Goal: Information Seeking & Learning: Learn about a topic

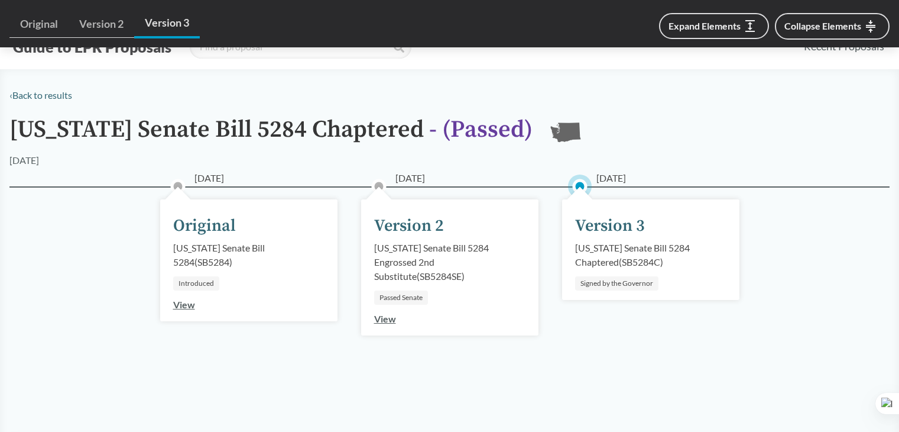
scroll to position [650, 0]
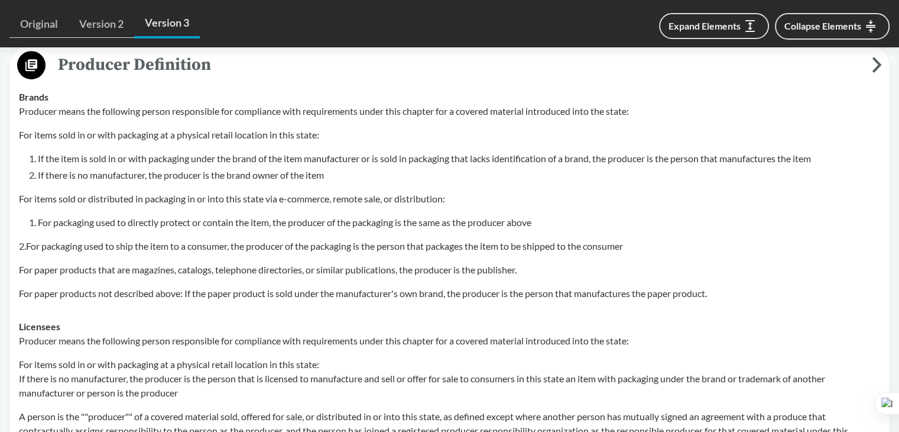
scroll to position [710, 0]
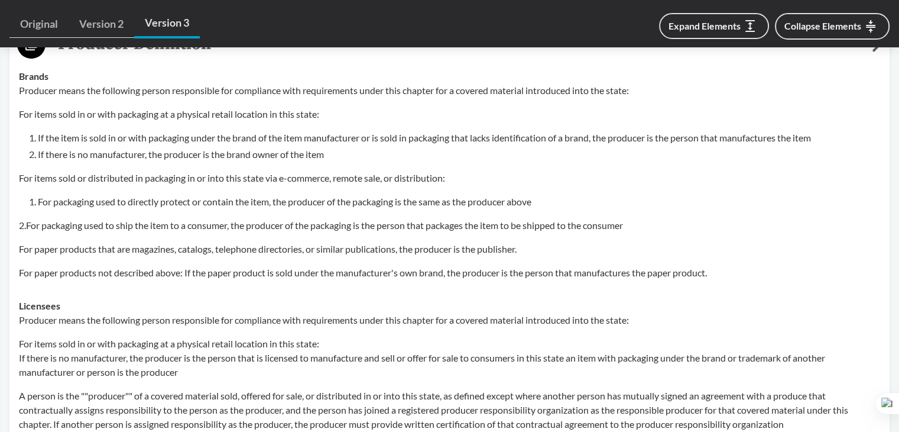
click at [623, 301] on div "Licensees Producer means the following person responsible for compliance with r…" at bounding box center [450, 396] width 862 height 194
click at [433, 287] on td "Brands Producer means the following person responsible for compliance with requ…" at bounding box center [450, 174] width 872 height 229
click at [183, 273] on p "For paper products not described above: If the paper product is sold under the …" at bounding box center [450, 272] width 862 height 14
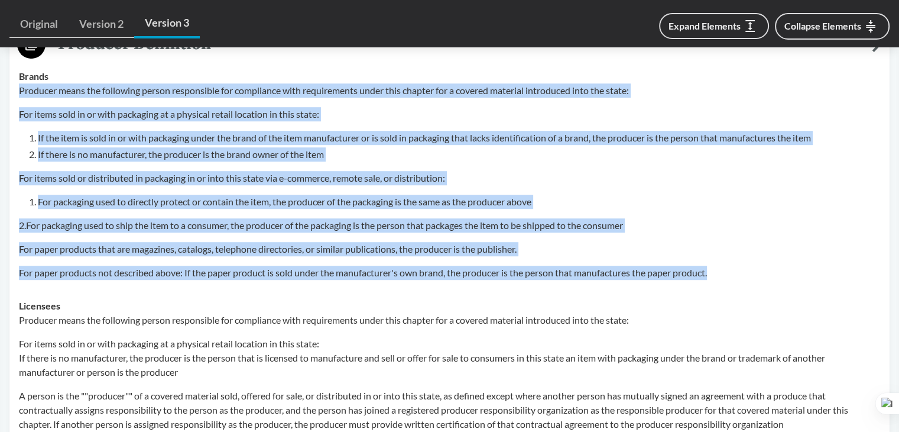
drag, startPoint x: 14, startPoint y: 86, endPoint x: 743, endPoint y: 264, distance: 750.1
click at [743, 264] on td "Brands Producer means the following person responsible for compliance with requ…" at bounding box center [450, 174] width 872 height 229
click at [333, 231] on div "Producer means the following person responsible for compliance with requirement…" at bounding box center [450, 181] width 862 height 196
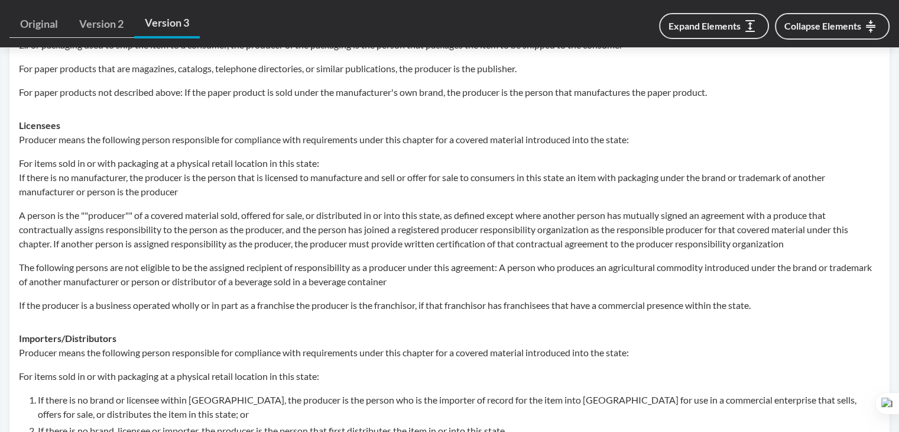
scroll to position [1183, 0]
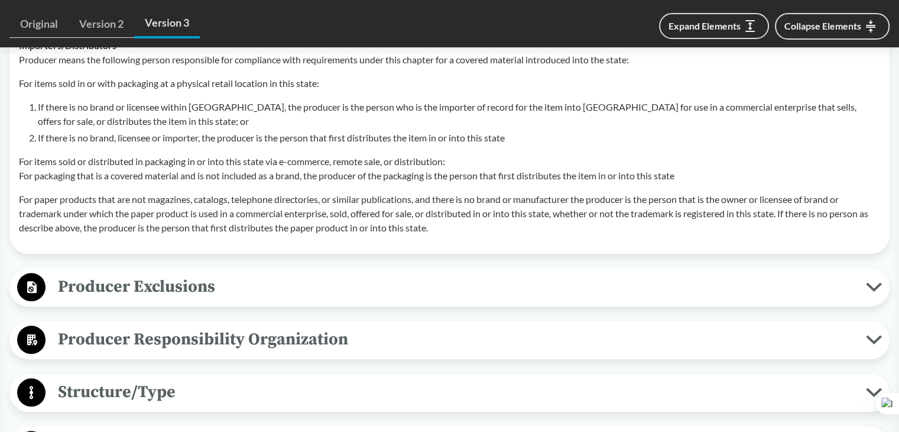
click at [222, 284] on span "Producer Exclusions" at bounding box center [456, 286] width 821 height 27
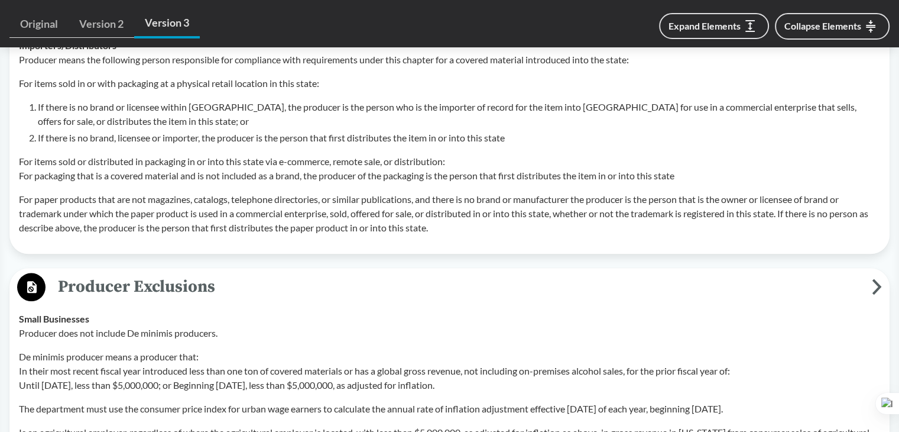
click at [226, 282] on span "Producer Exclusions" at bounding box center [459, 286] width 827 height 27
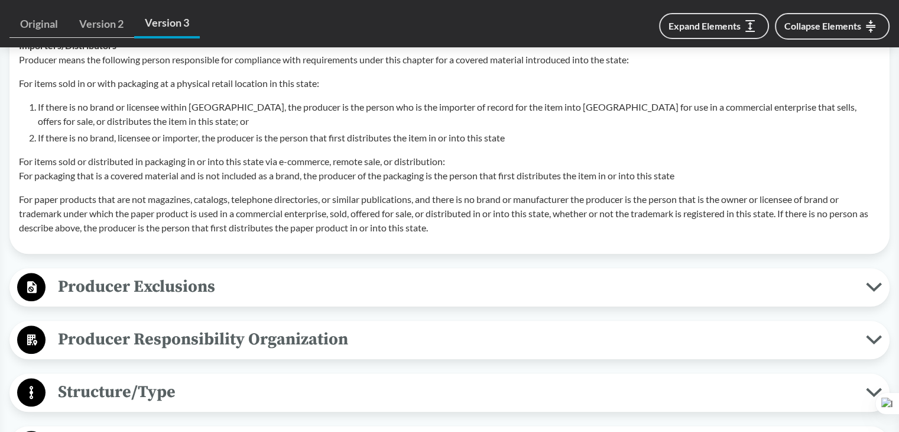
click at [239, 282] on span "Producer Exclusions" at bounding box center [456, 286] width 821 height 27
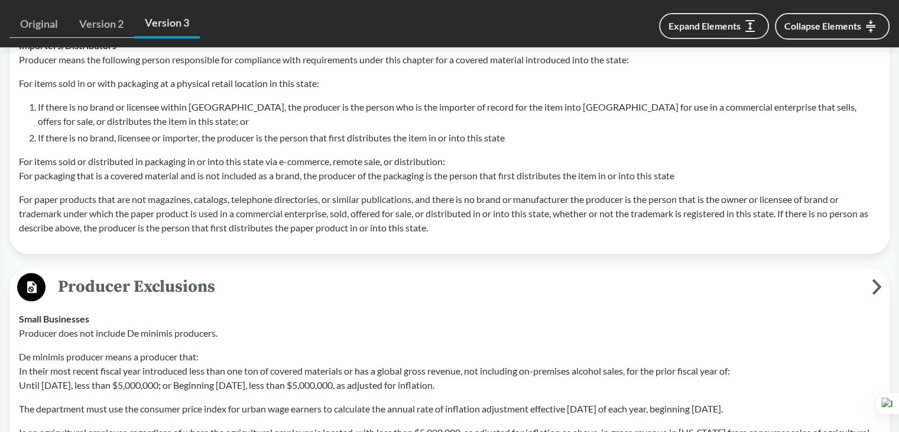
click at [237, 292] on span "Producer Exclusions" at bounding box center [459, 286] width 827 height 27
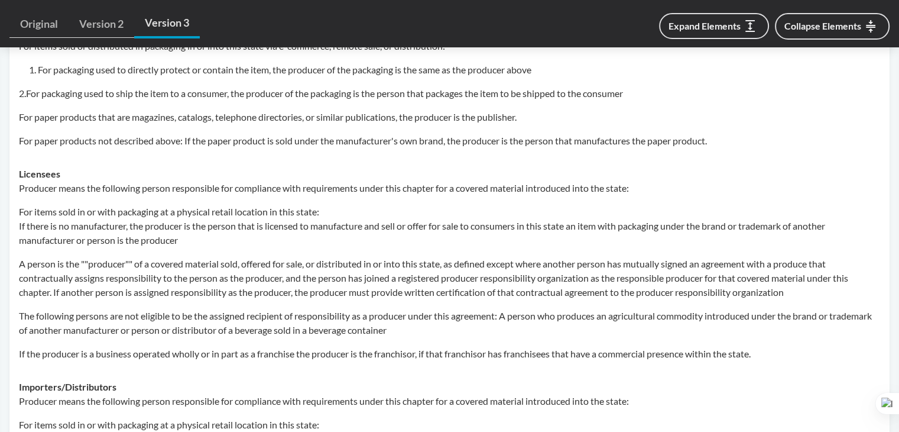
scroll to position [710, 0]
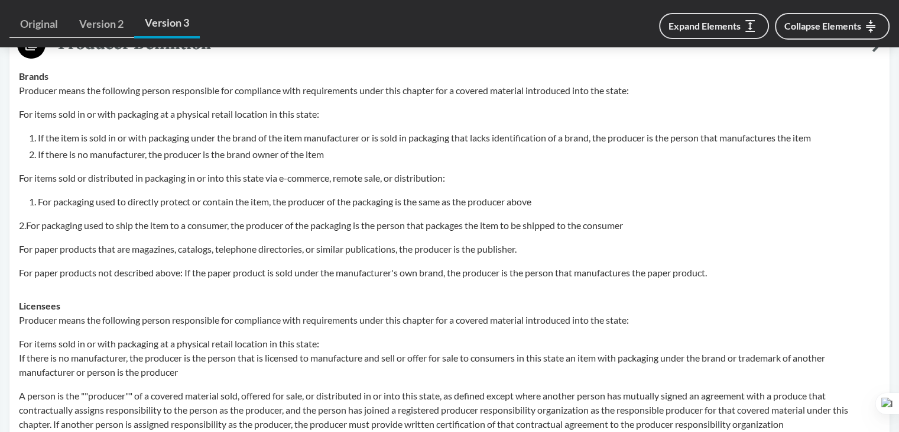
click at [97, 209] on div "Producer means the following person responsible for compliance with requirement…" at bounding box center [450, 181] width 862 height 196
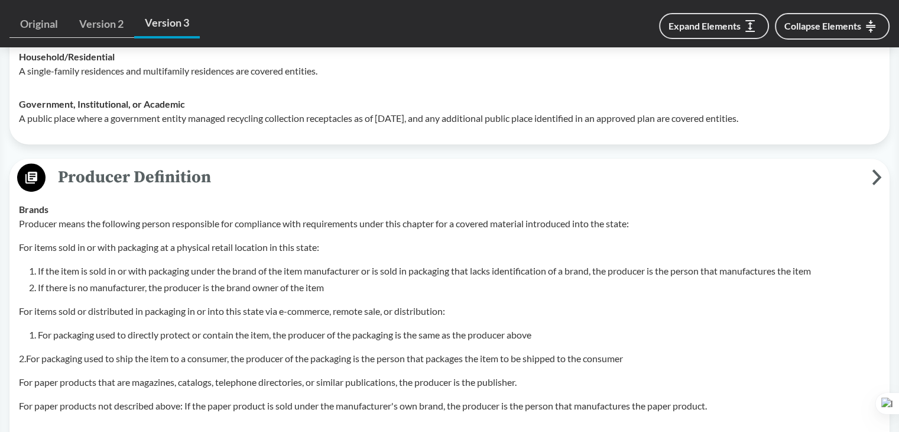
scroll to position [532, 0]
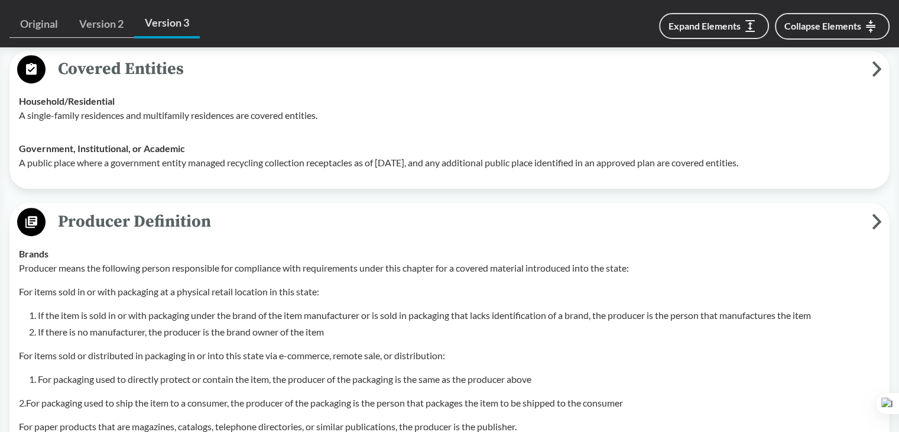
click at [461, 284] on p "For items sold in or with packaging at a physical retail location in this state:" at bounding box center [450, 291] width 862 height 14
drag, startPoint x: 412, startPoint y: 237, endPoint x: 416, endPoint y: 232, distance: 7.1
click at [420, 227] on span "Producer Definition" at bounding box center [459, 221] width 827 height 27
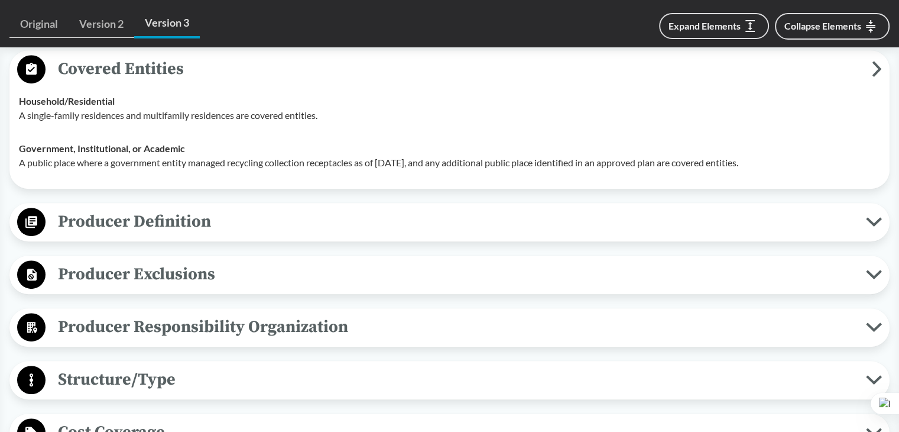
click at [428, 223] on span "Producer Definition" at bounding box center [456, 221] width 821 height 27
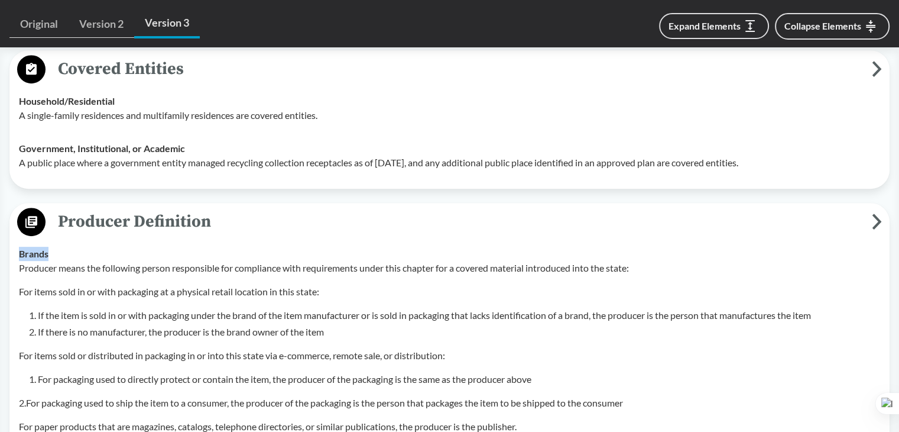
click at [428, 223] on span "Producer Definition" at bounding box center [459, 221] width 827 height 27
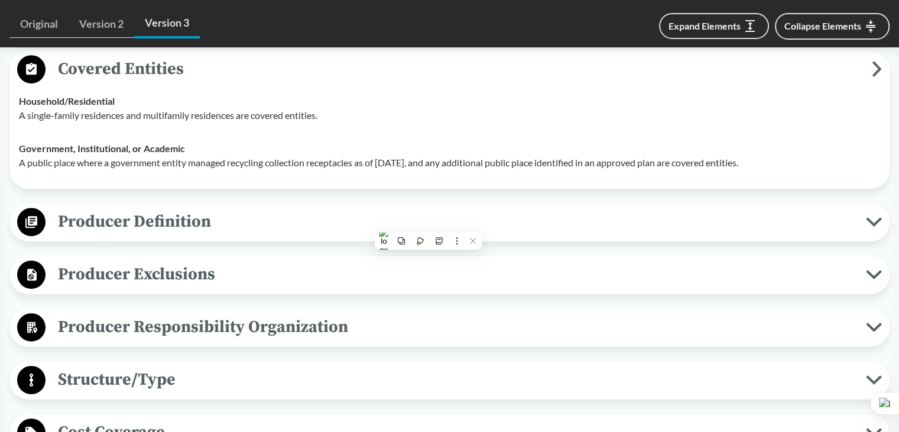
click at [307, 287] on button "Producer Exclusions" at bounding box center [450, 275] width 872 height 30
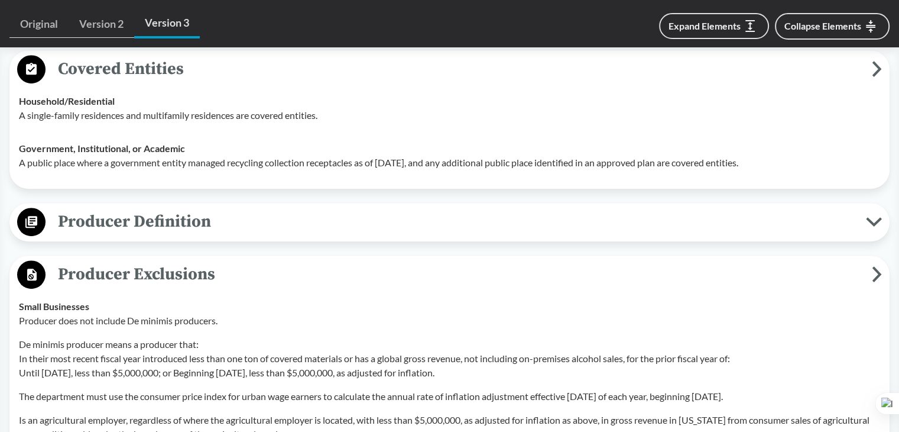
click at [272, 287] on button "Producer Exclusions" at bounding box center [450, 275] width 872 height 30
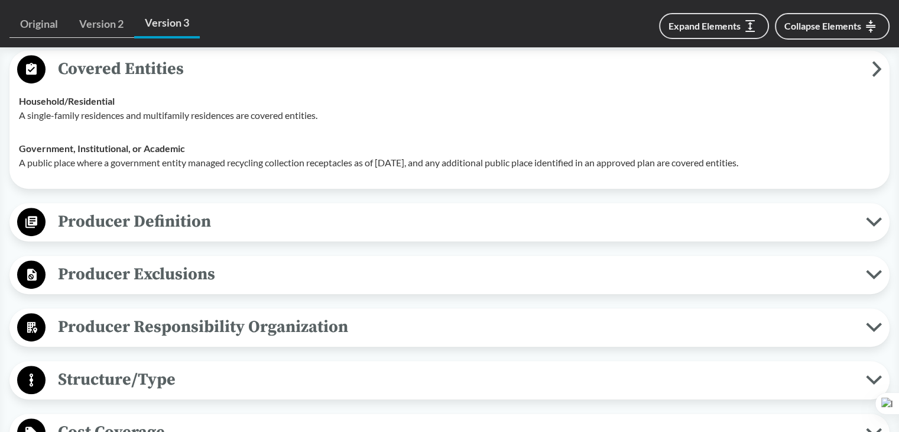
click at [157, 223] on span "Producer Definition" at bounding box center [456, 221] width 821 height 27
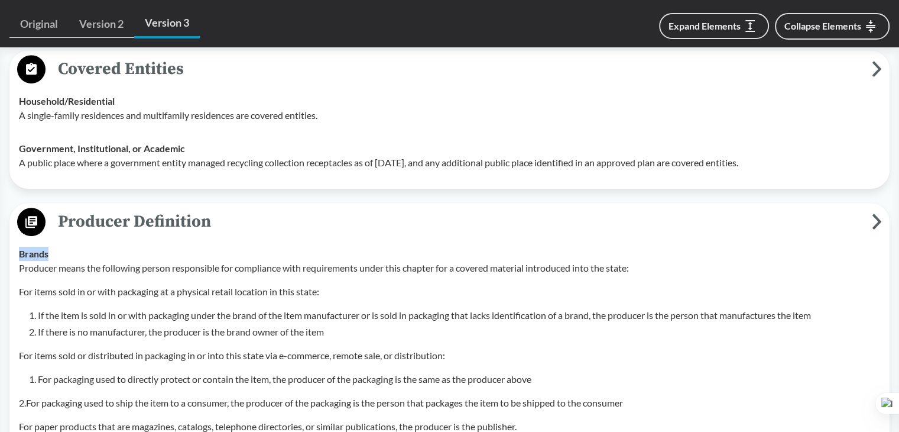
click at [157, 223] on span "Producer Definition" at bounding box center [459, 221] width 827 height 27
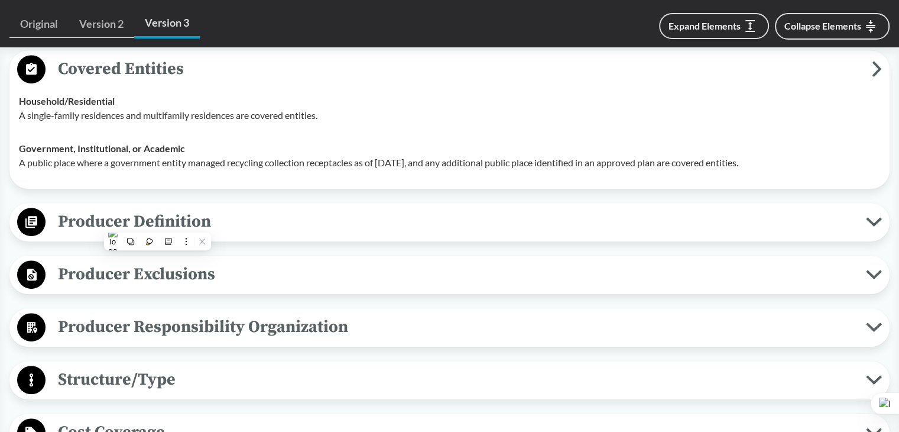
click at [210, 267] on span "Producer Exclusions" at bounding box center [456, 274] width 821 height 27
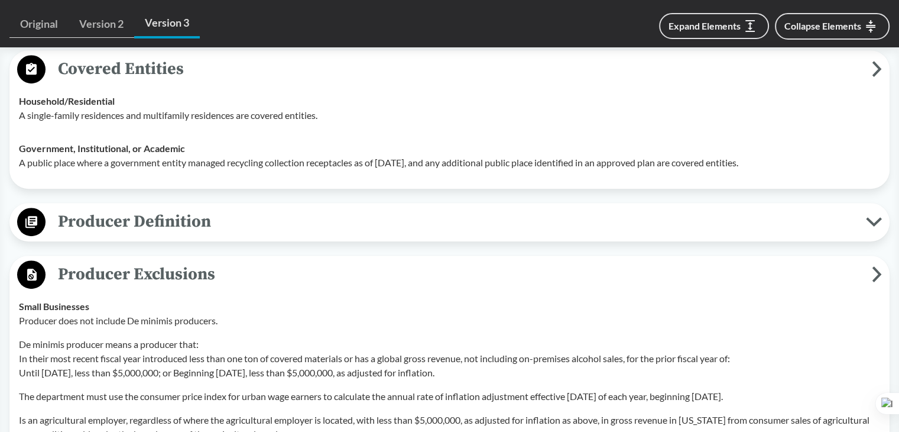
click at [210, 267] on span "Producer Exclusions" at bounding box center [459, 274] width 827 height 27
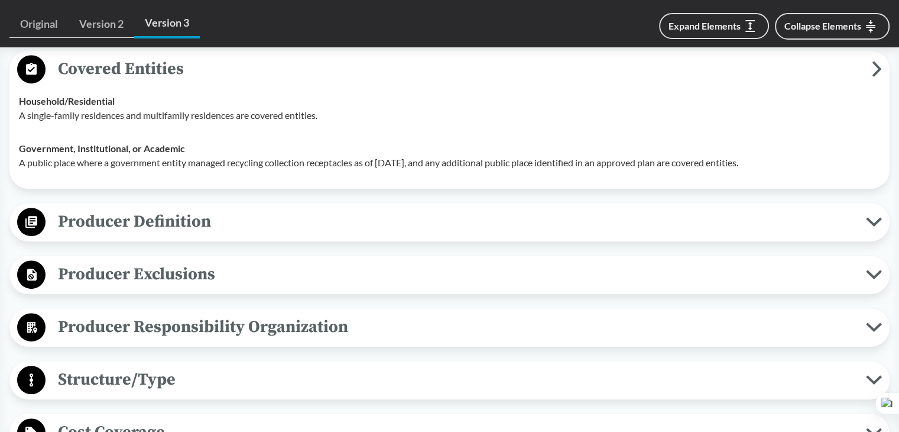
scroll to position [591, 0]
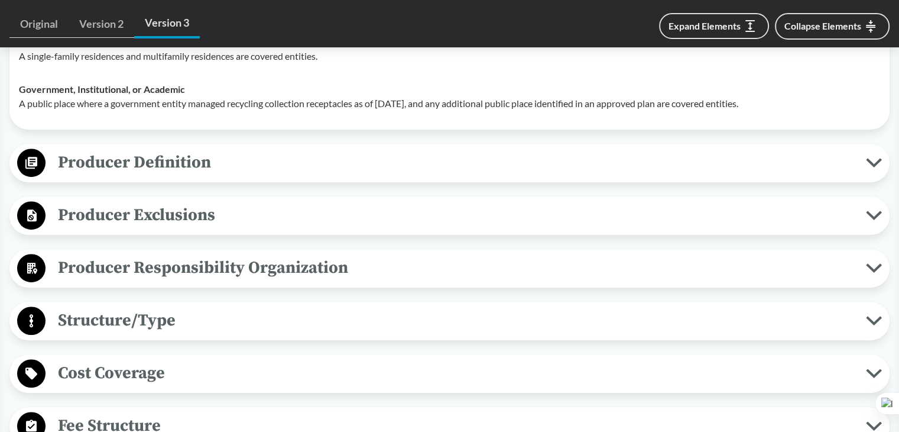
click at [192, 263] on span "Producer Responsibility Organization" at bounding box center [456, 267] width 821 height 27
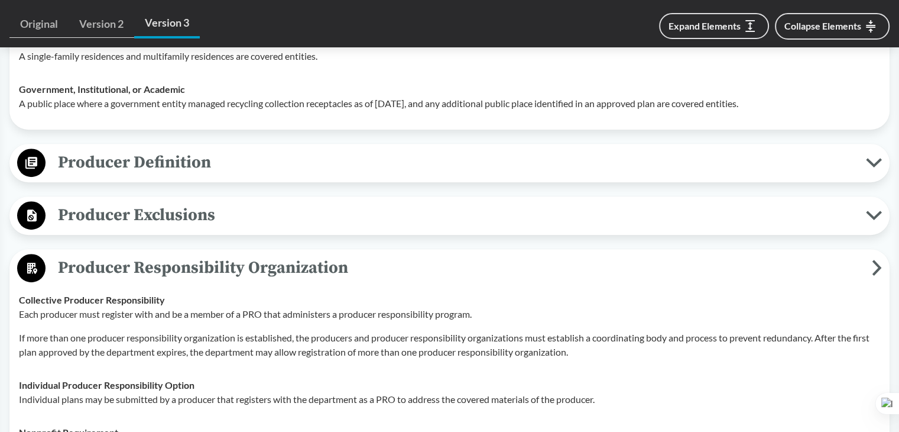
click at [192, 263] on span "Producer Responsibility Organization" at bounding box center [459, 267] width 827 height 27
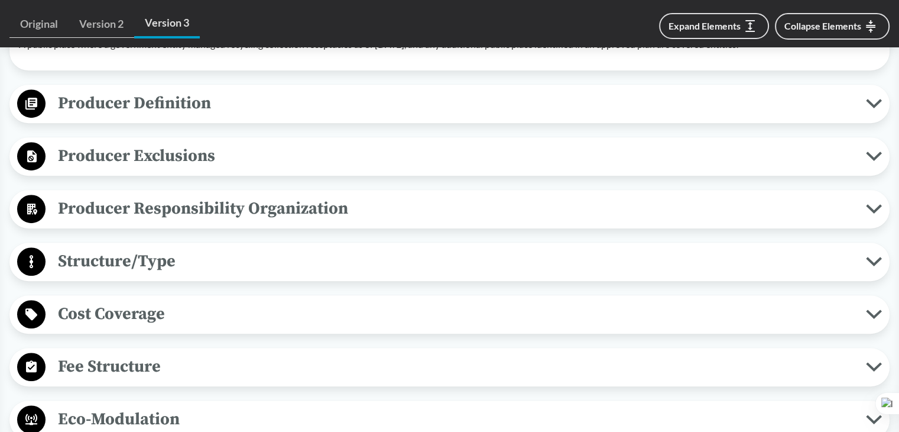
click at [112, 249] on span "Structure/Type" at bounding box center [456, 261] width 821 height 27
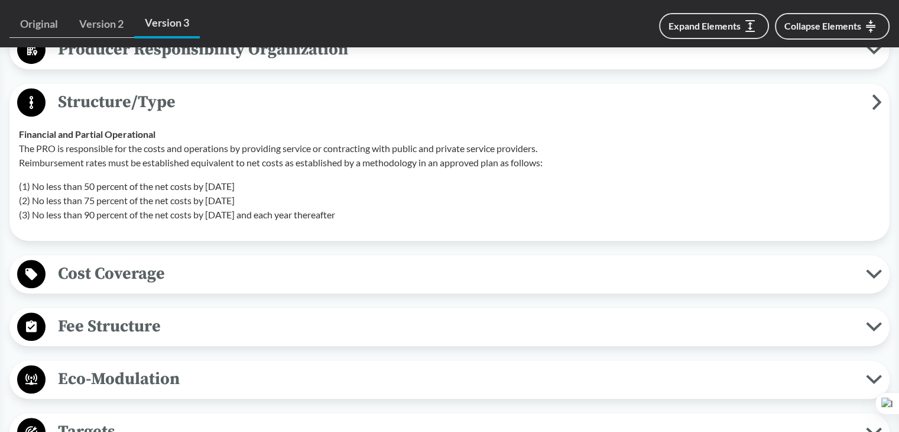
scroll to position [828, 0]
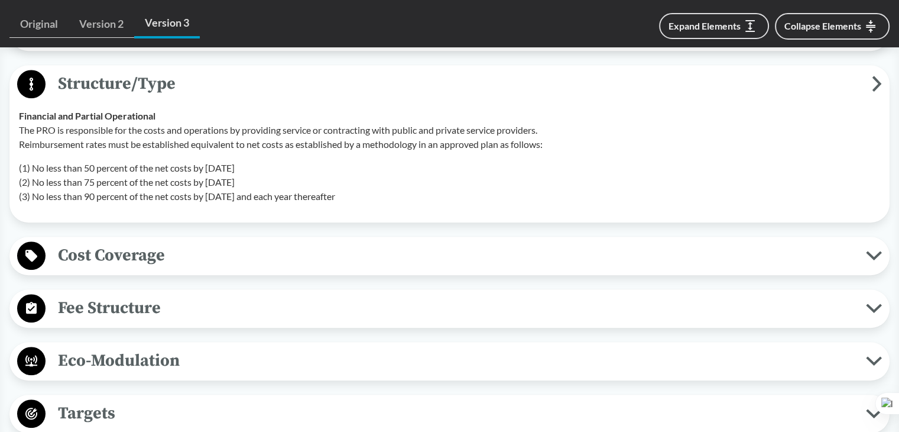
click at [132, 89] on span "Structure/Type" at bounding box center [459, 83] width 827 height 27
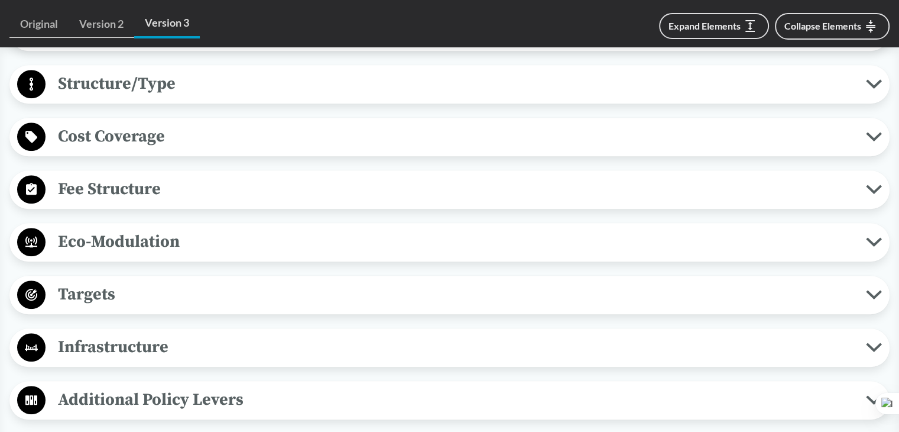
click at [86, 126] on span "Cost Coverage" at bounding box center [456, 136] width 821 height 27
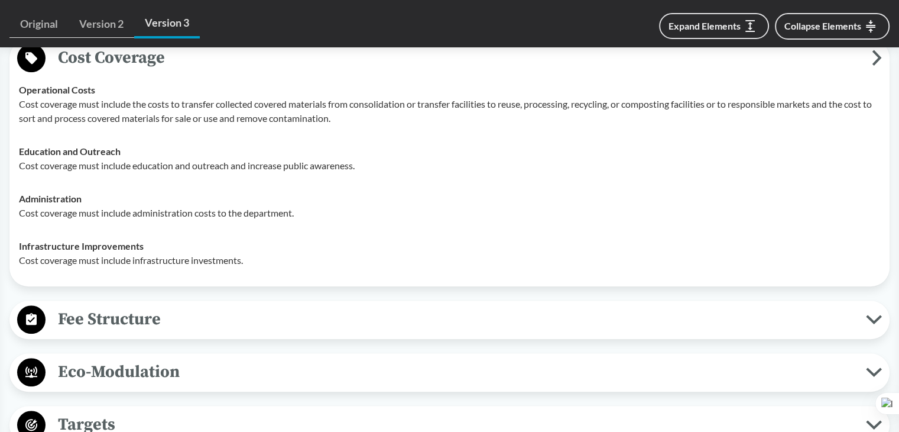
scroll to position [887, 0]
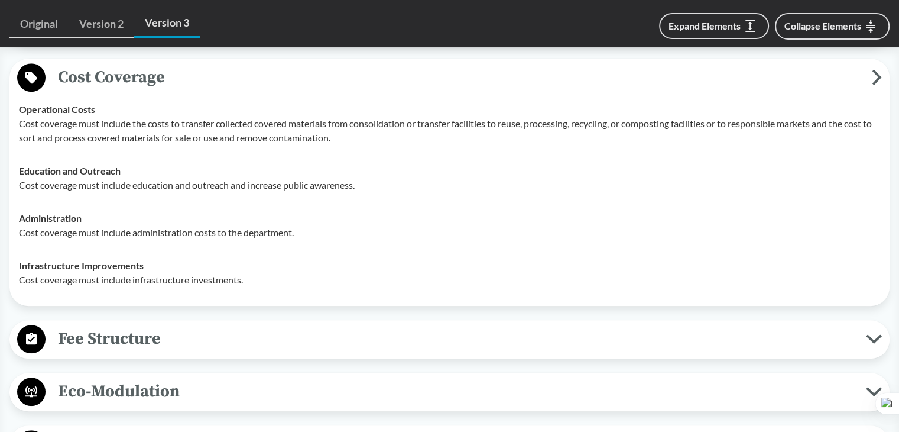
click at [144, 86] on span "Cost Coverage" at bounding box center [459, 77] width 827 height 27
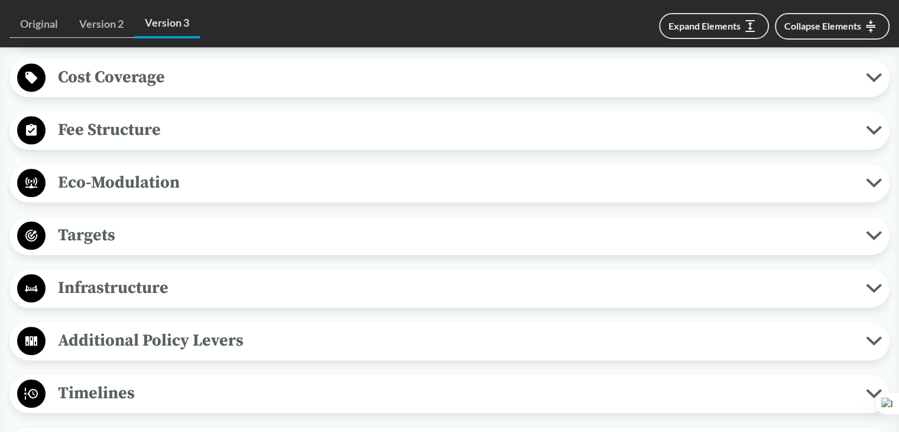
click at [124, 137] on span "Fee Structure" at bounding box center [456, 129] width 821 height 27
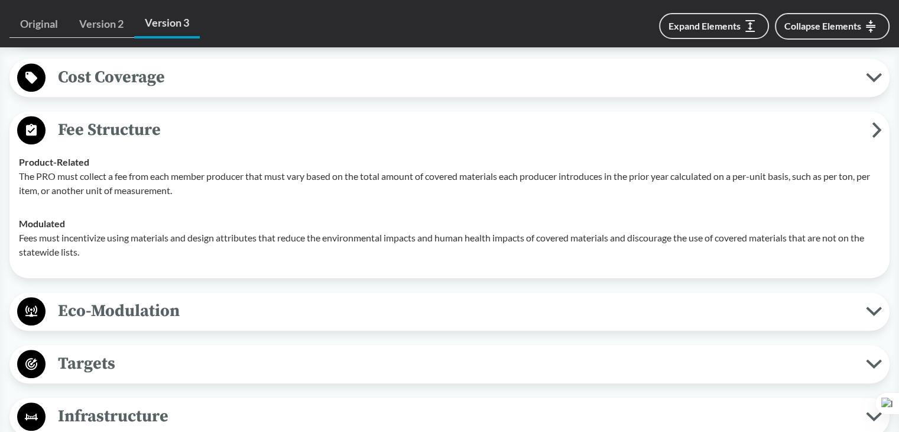
click at [124, 137] on span "Fee Structure" at bounding box center [459, 129] width 827 height 27
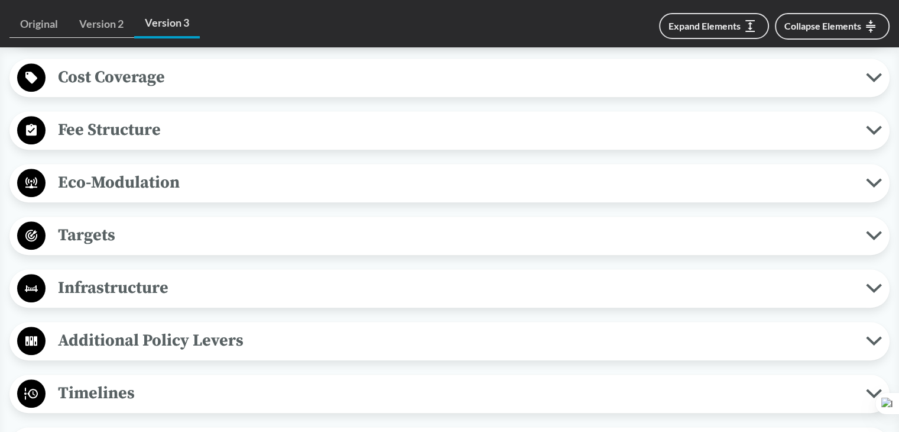
click at [111, 194] on span "Eco-Modulation" at bounding box center [456, 182] width 821 height 27
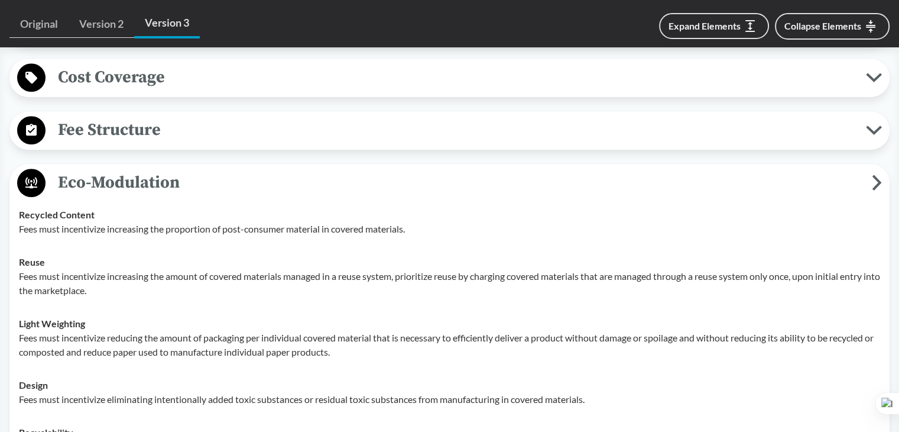
click at [112, 192] on span "Eco-Modulation" at bounding box center [459, 182] width 827 height 27
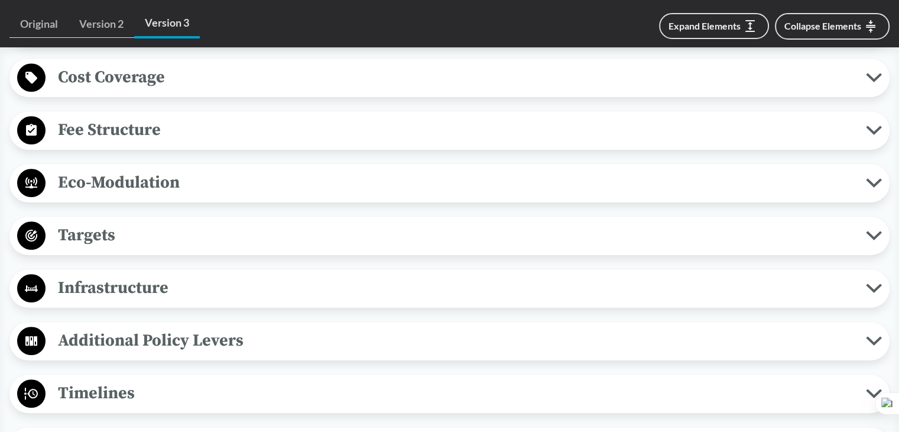
click at [97, 222] on span "Targets" at bounding box center [456, 235] width 821 height 27
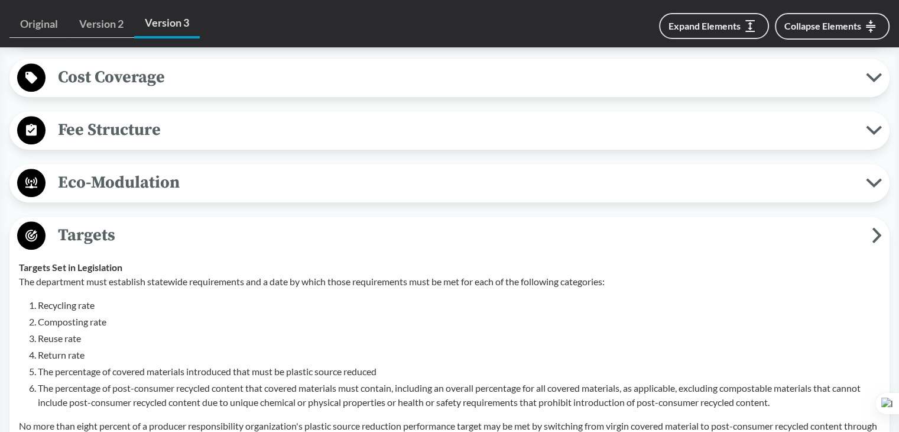
click at [99, 229] on span "Targets" at bounding box center [459, 235] width 827 height 27
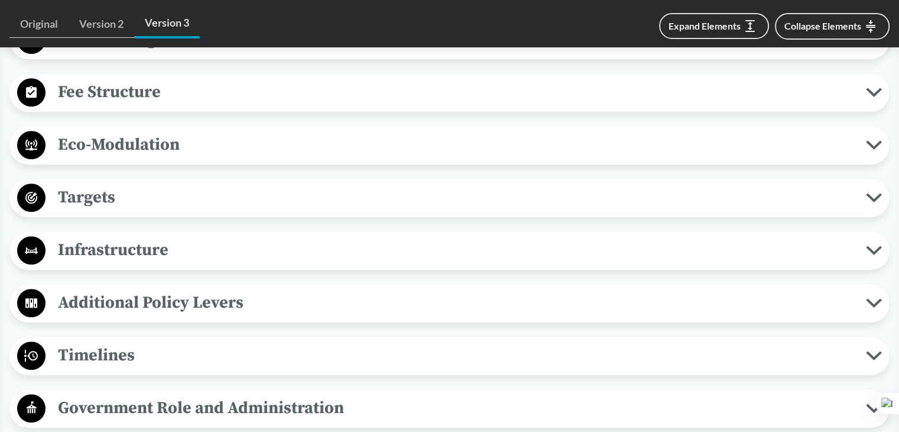
scroll to position [946, 0]
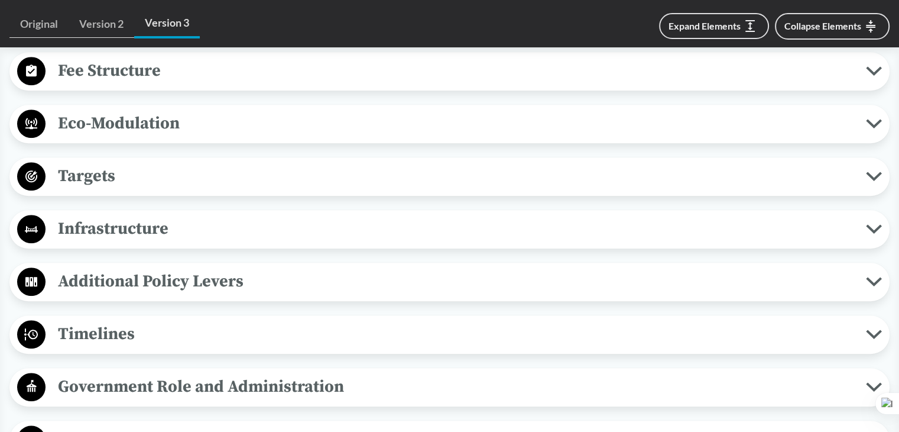
click at [106, 224] on span "Infrastructure" at bounding box center [456, 228] width 821 height 27
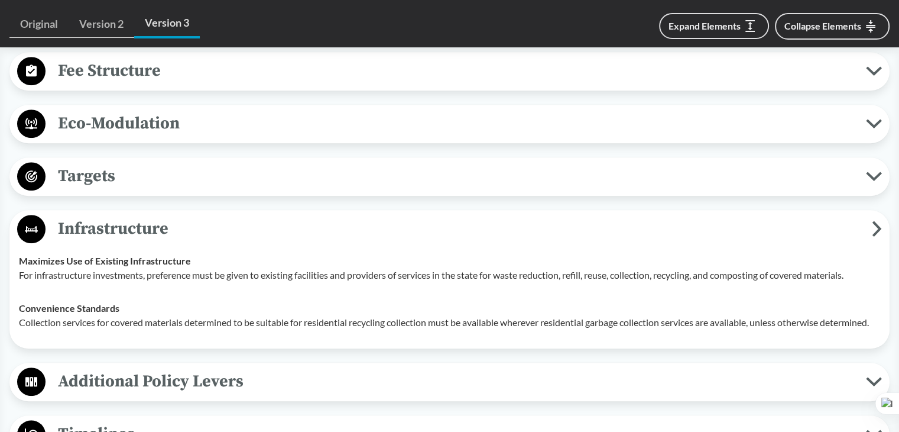
click at [106, 224] on span "Infrastructure" at bounding box center [459, 228] width 827 height 27
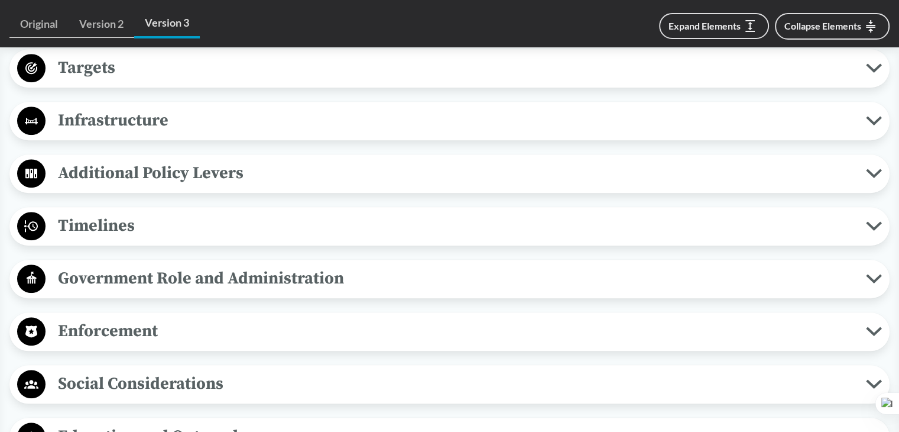
scroll to position [1064, 0]
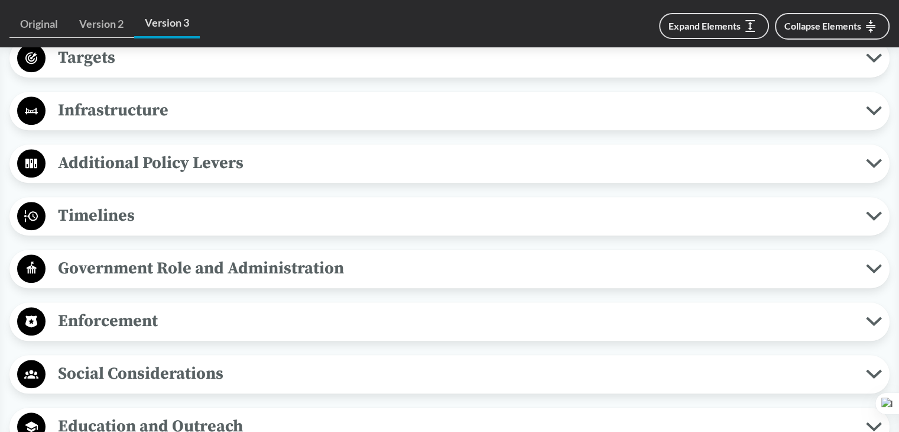
click at [140, 164] on span "Additional Policy Levers" at bounding box center [456, 163] width 821 height 27
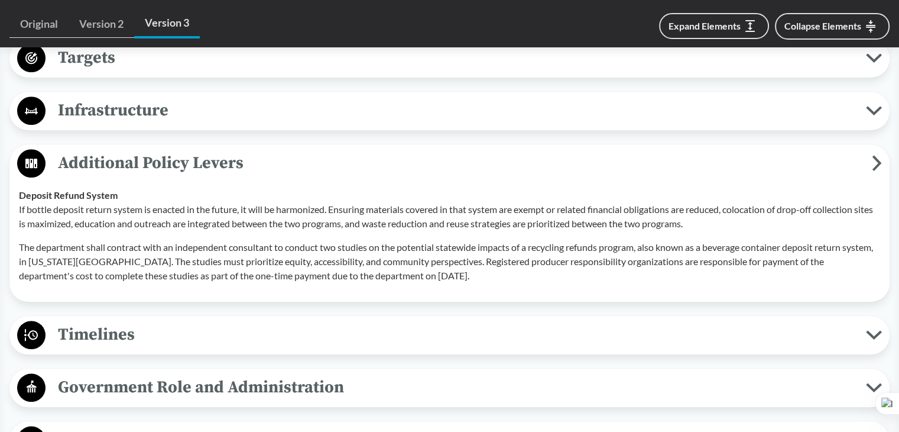
click at [137, 167] on span "Additional Policy Levers" at bounding box center [459, 163] width 827 height 27
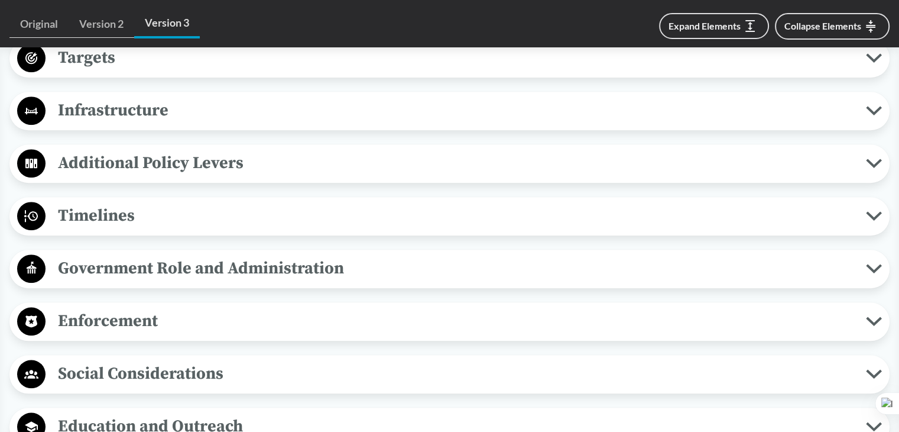
click at [108, 216] on span "Timelines" at bounding box center [456, 215] width 821 height 27
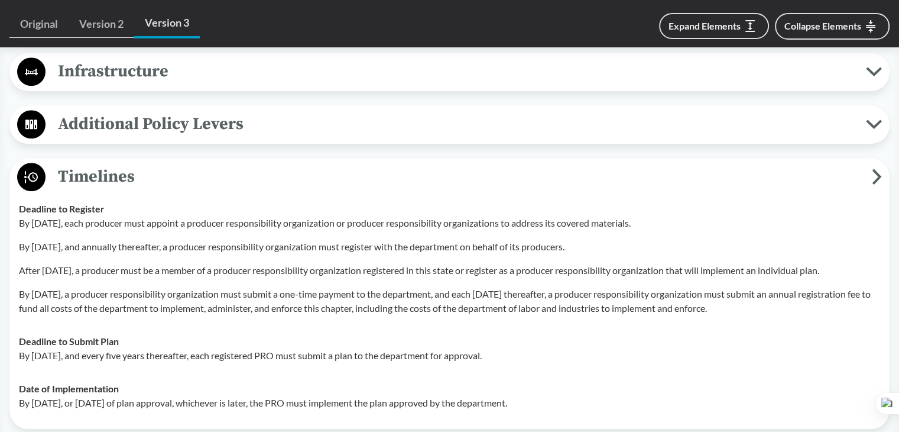
scroll to position [1123, 0]
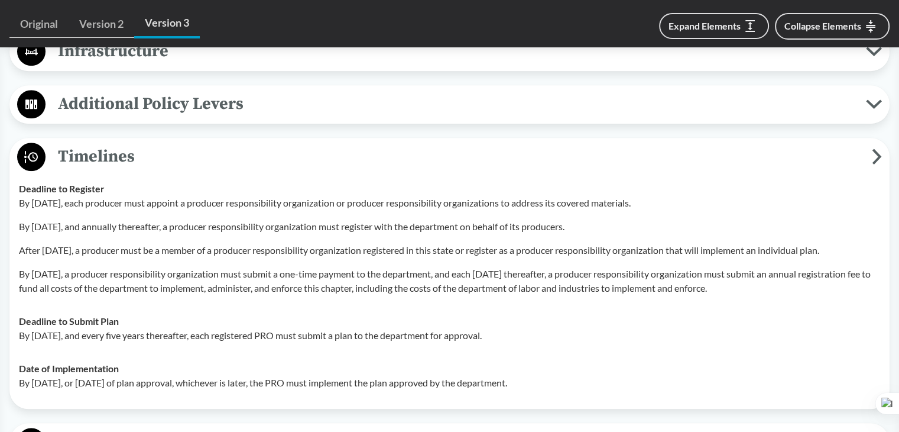
click at [122, 159] on span "Timelines" at bounding box center [459, 156] width 827 height 27
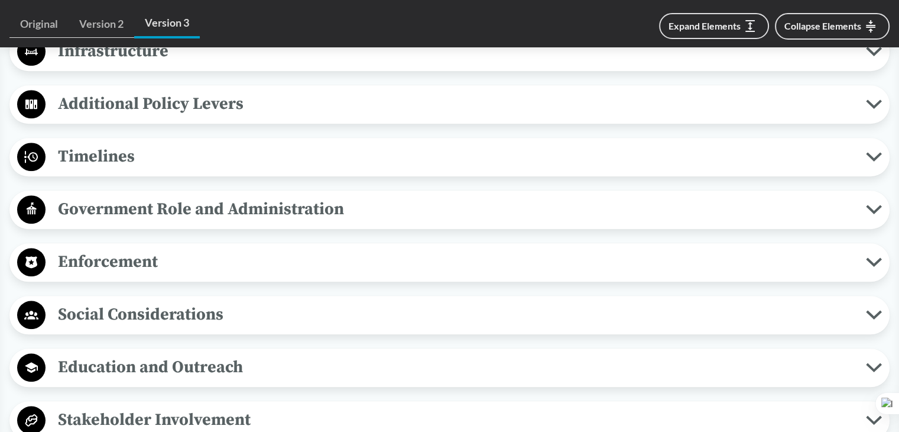
click at [140, 166] on span "Timelines" at bounding box center [456, 156] width 821 height 27
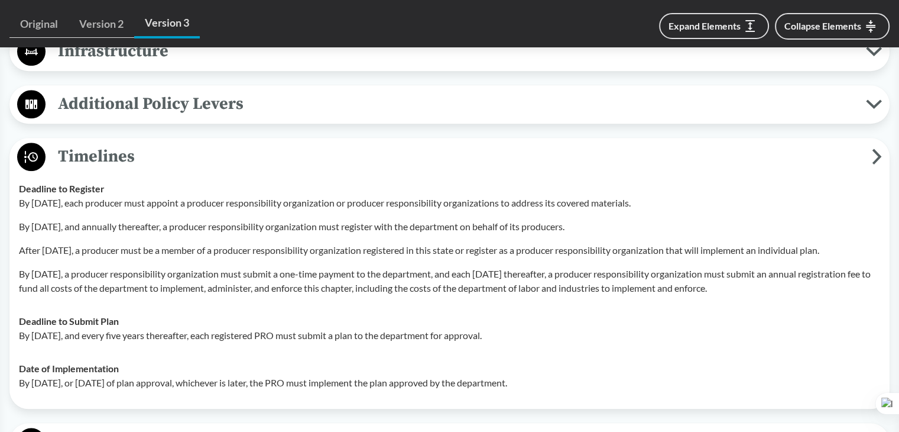
click at [140, 166] on span "Timelines" at bounding box center [459, 156] width 827 height 27
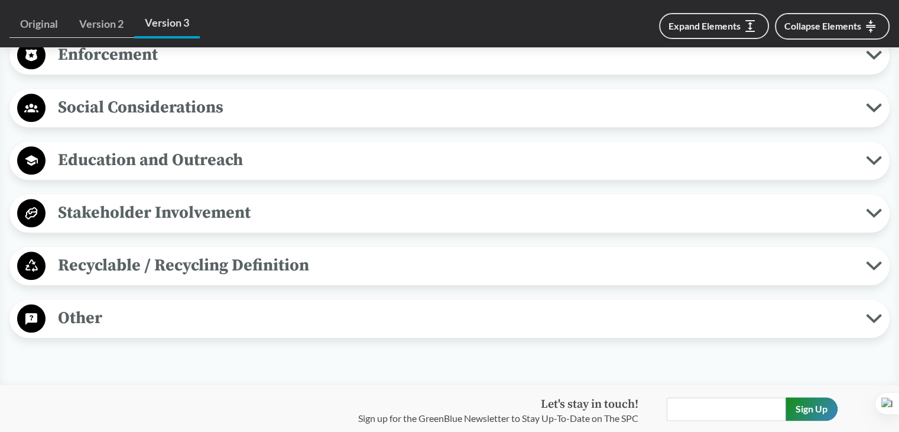
scroll to position [1360, 0]
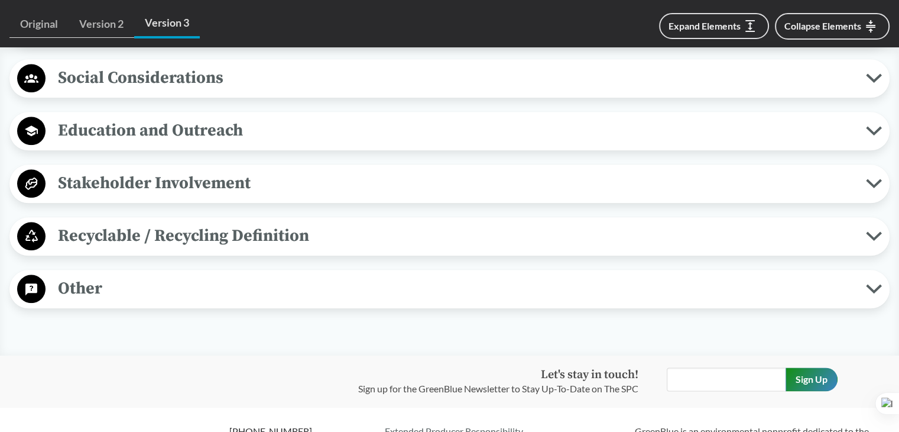
click at [135, 178] on span "Stakeholder Involvement" at bounding box center [456, 183] width 821 height 27
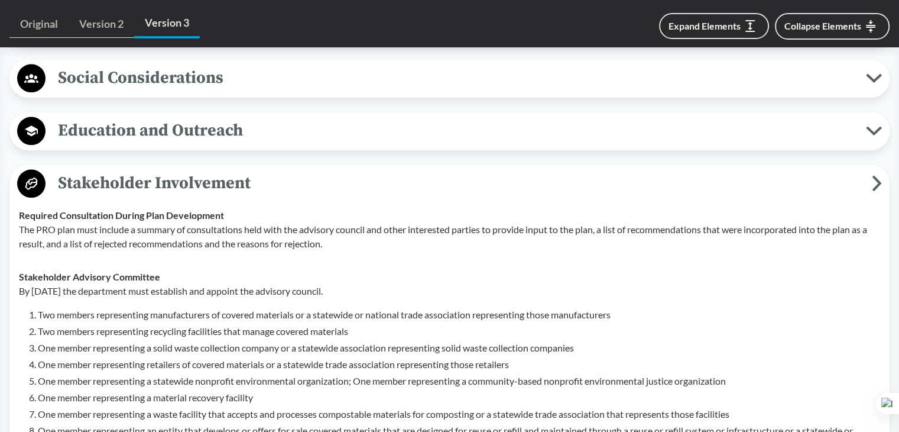
click at [135, 178] on span "Stakeholder Involvement" at bounding box center [459, 183] width 827 height 27
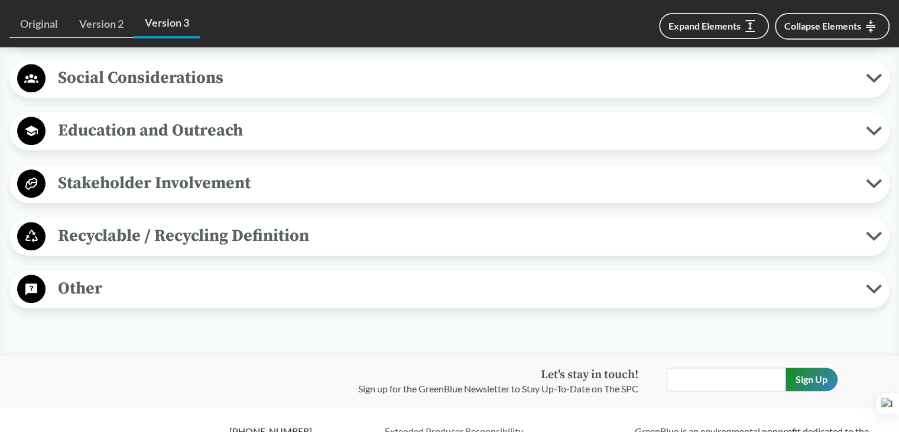
click at [125, 236] on span "Recyclable / Recycling Definition" at bounding box center [456, 235] width 821 height 27
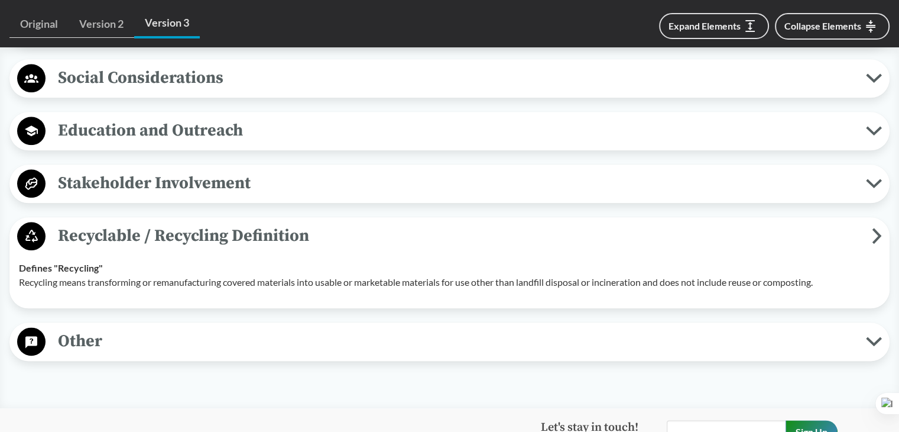
click at [128, 235] on span "Recyclable / Recycling Definition" at bounding box center [459, 235] width 827 height 27
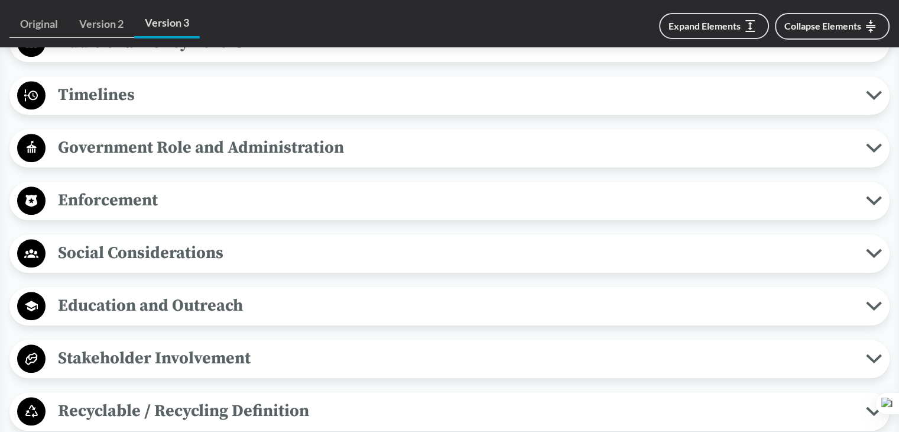
scroll to position [1183, 0]
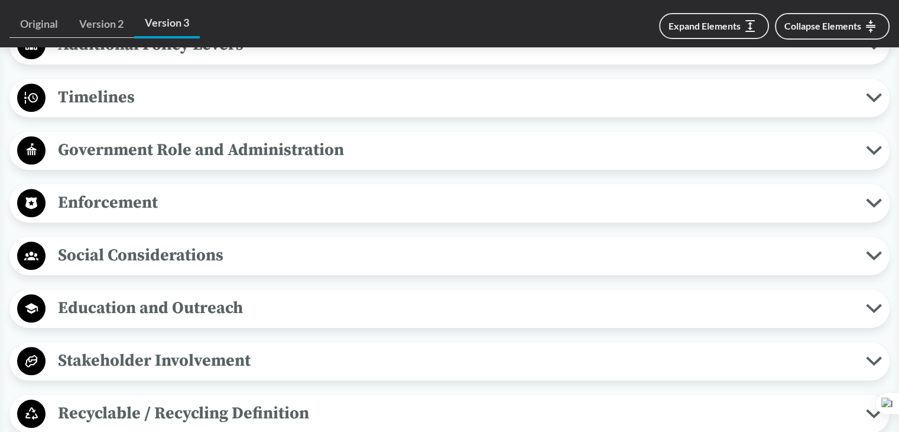
click at [134, 244] on span "Social Considerations" at bounding box center [456, 255] width 821 height 27
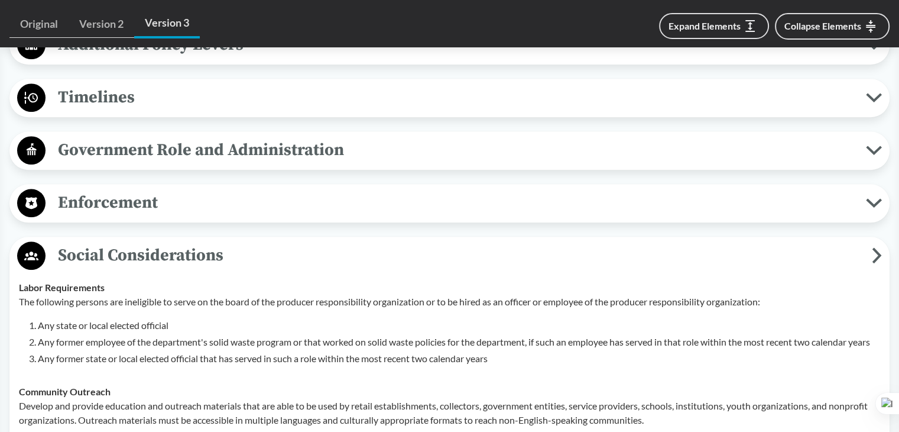
click at [134, 244] on span "Social Considerations" at bounding box center [459, 255] width 827 height 27
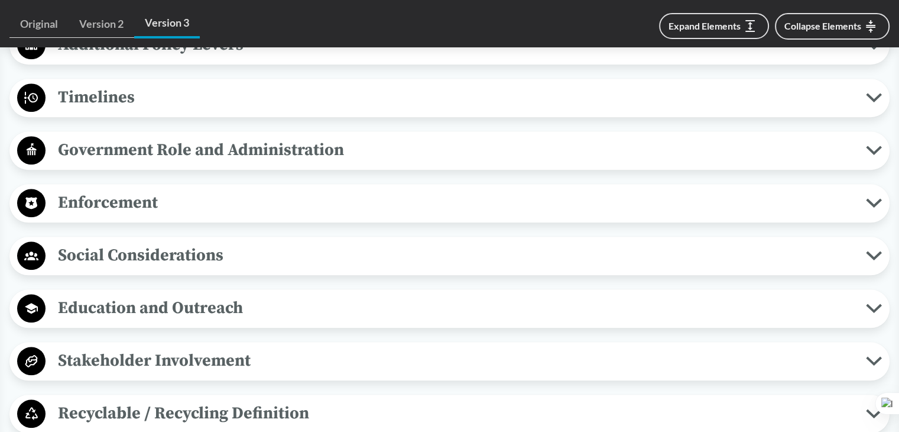
click at [135, 211] on span "Enforcement" at bounding box center [456, 202] width 821 height 27
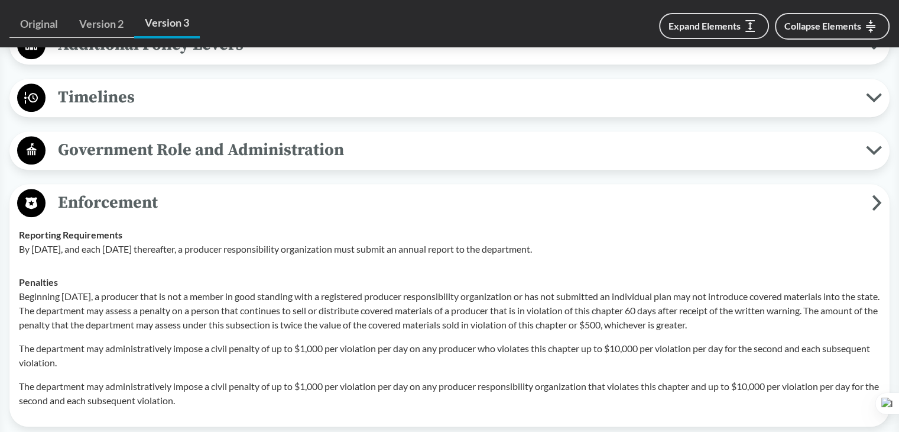
click at [135, 211] on span "Enforcement" at bounding box center [459, 202] width 827 height 27
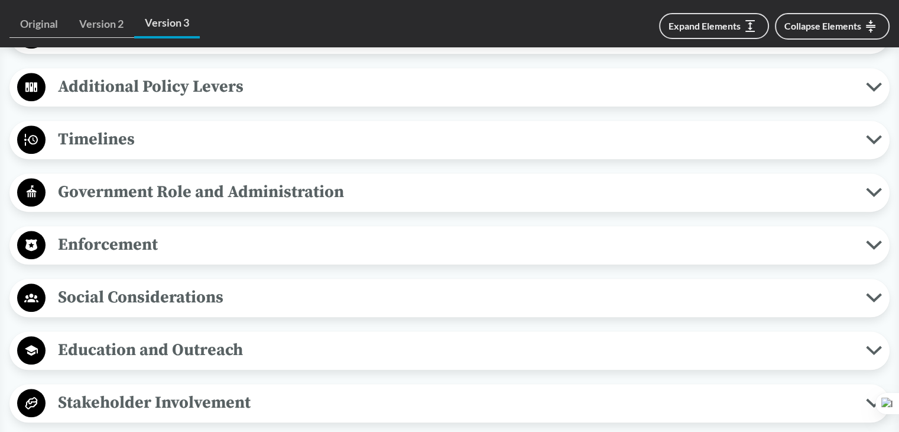
scroll to position [1123, 0]
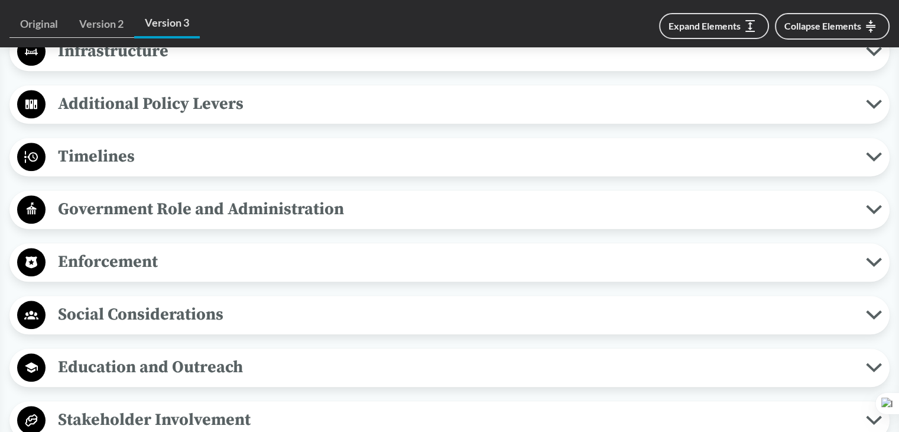
click at [147, 162] on span "Timelines" at bounding box center [456, 156] width 821 height 27
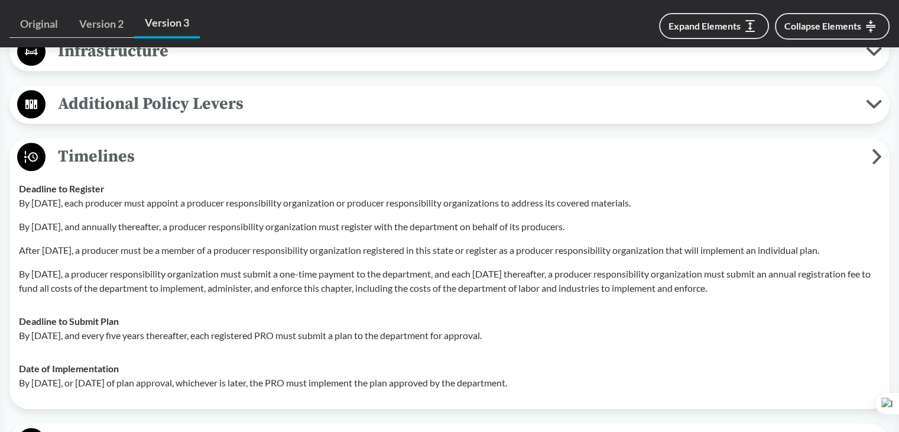
click at [147, 162] on span "Timelines" at bounding box center [459, 156] width 827 height 27
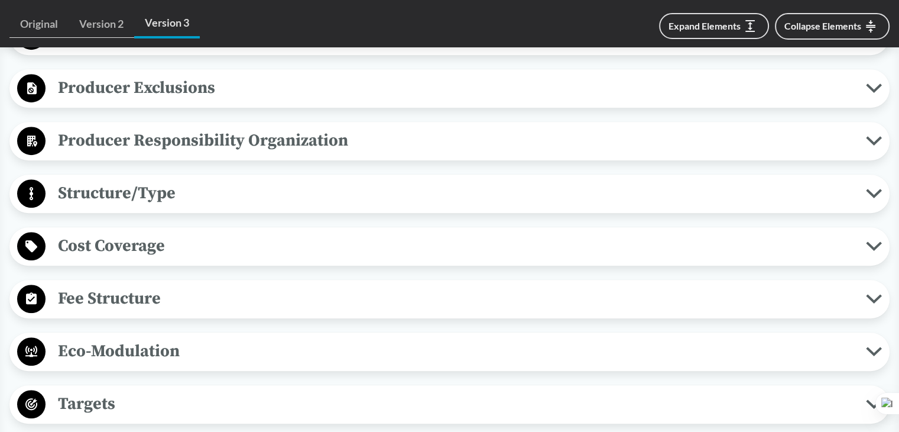
scroll to position [650, 0]
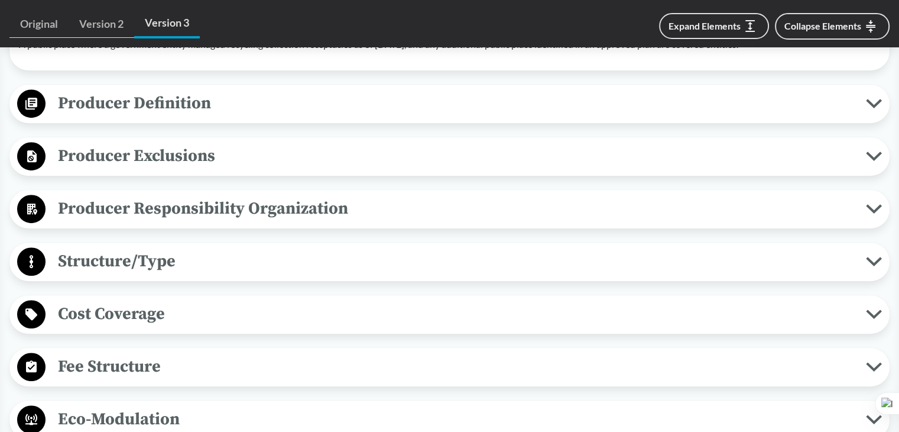
click at [149, 216] on span "Producer Responsibility Organization" at bounding box center [456, 208] width 821 height 27
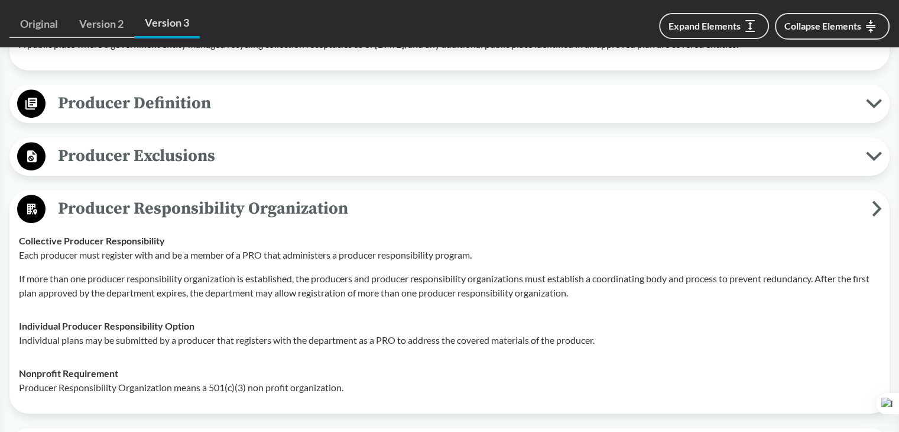
click at [151, 216] on span "Producer Responsibility Organization" at bounding box center [459, 208] width 827 height 27
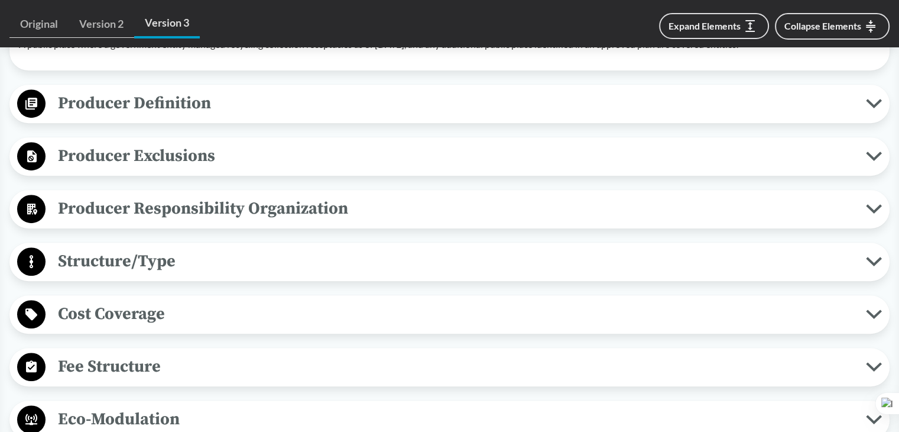
drag, startPoint x: 128, startPoint y: 256, endPoint x: 118, endPoint y: 257, distance: 10.1
click at [127, 257] on span "Structure/Type" at bounding box center [456, 261] width 821 height 27
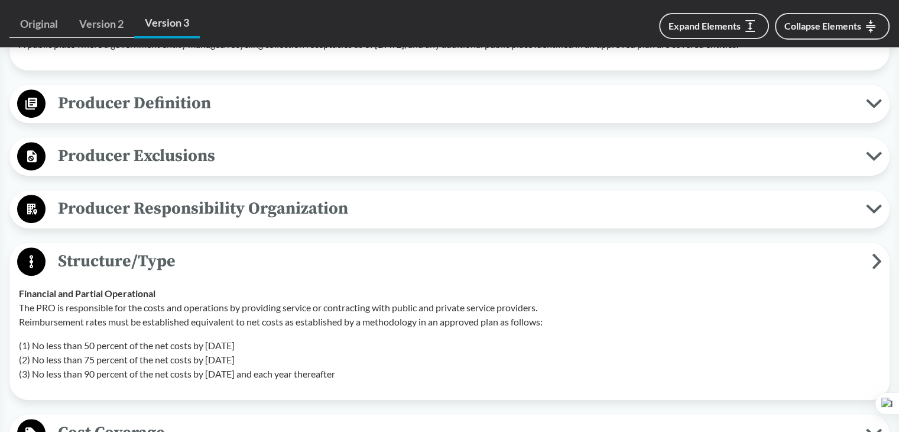
click at [118, 255] on span "Structure/Type" at bounding box center [459, 261] width 827 height 27
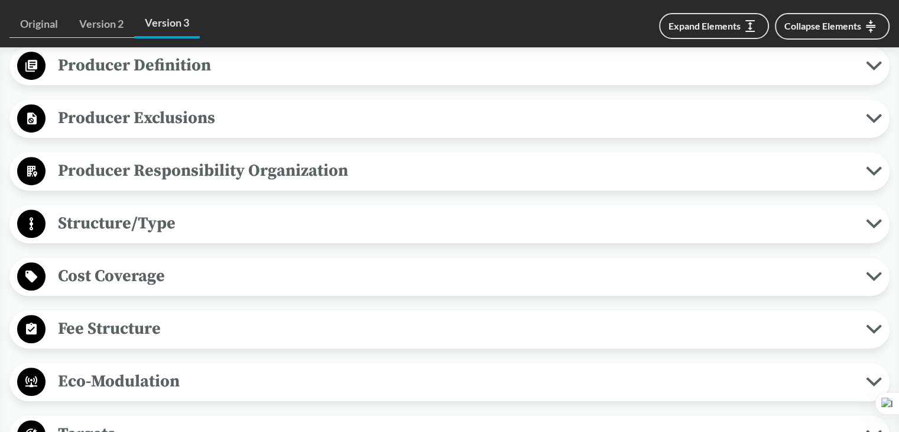
scroll to position [710, 0]
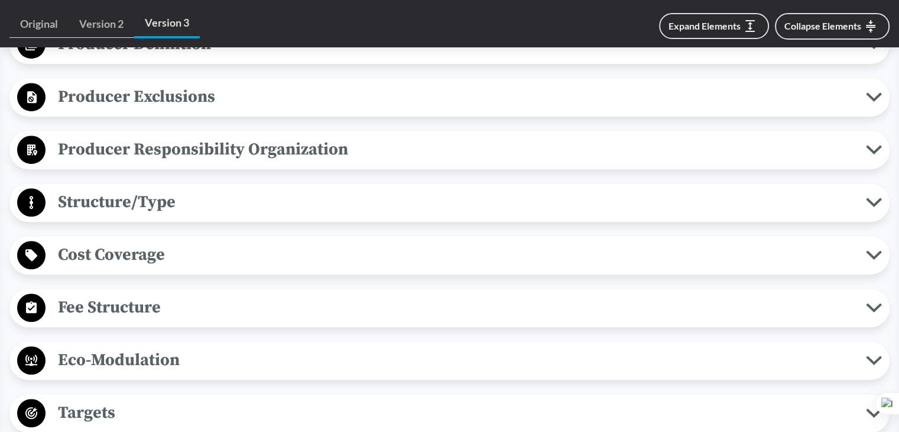
click at [128, 248] on span "Cost Coverage" at bounding box center [456, 254] width 821 height 27
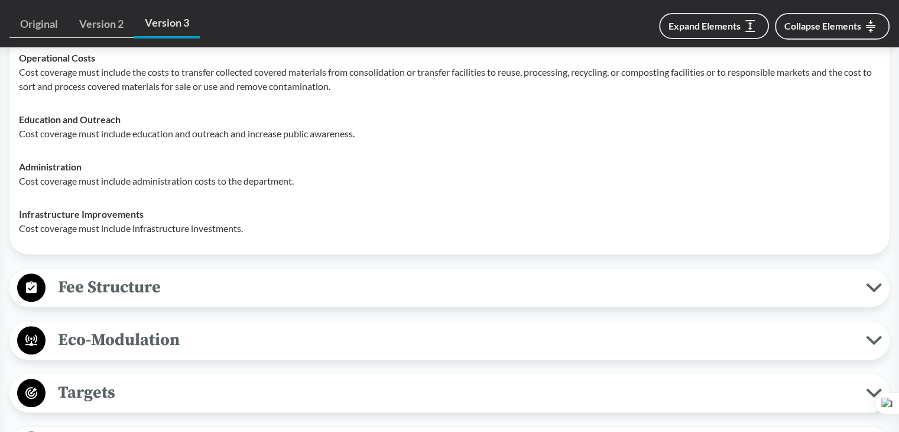
scroll to position [946, 0]
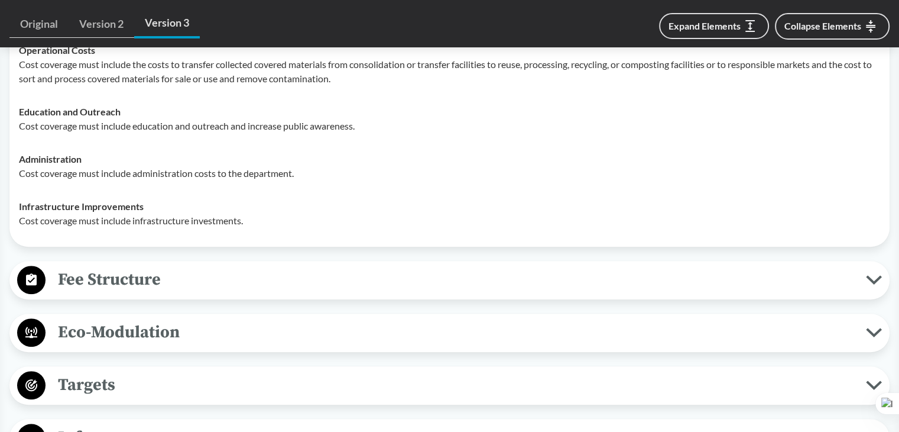
click at [122, 291] on span "Fee Structure" at bounding box center [456, 279] width 821 height 27
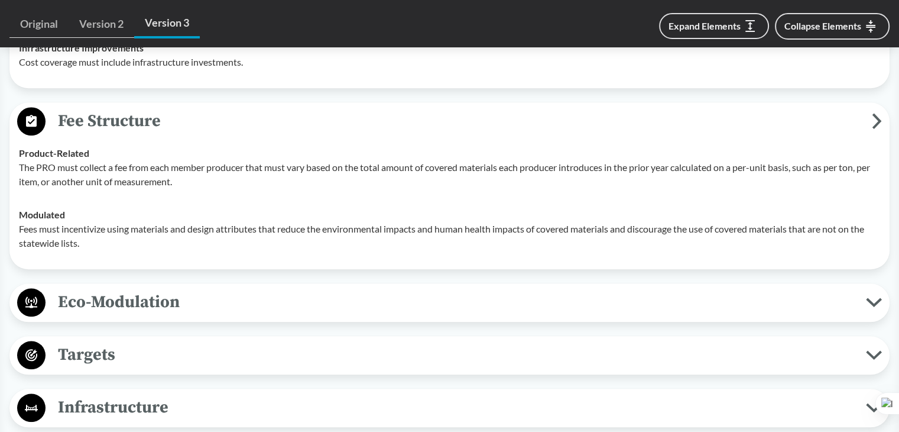
scroll to position [1123, 0]
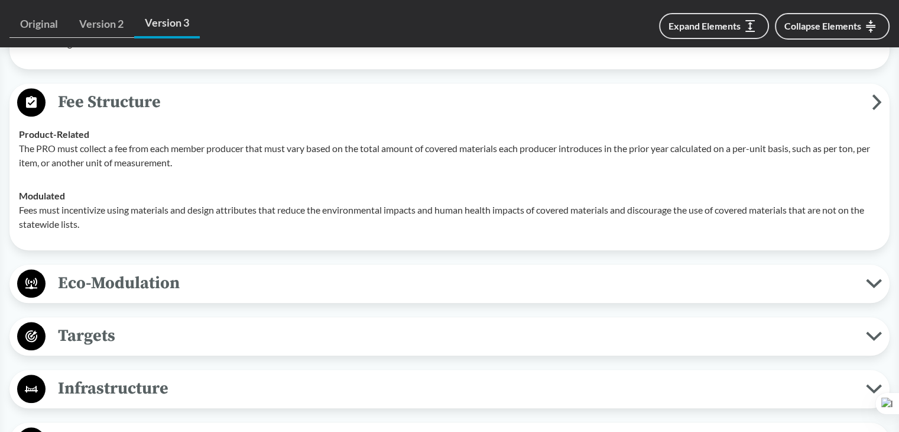
click at [124, 289] on span "Eco-Modulation" at bounding box center [456, 283] width 821 height 27
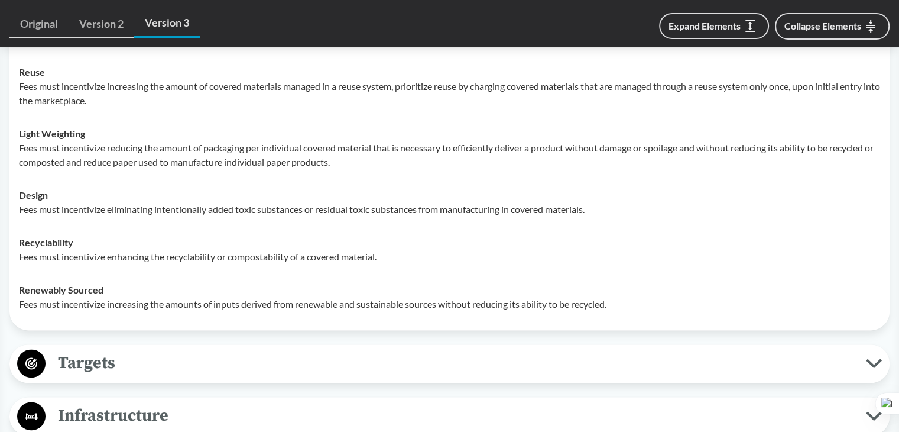
scroll to position [1478, 0]
